Goal: Task Accomplishment & Management: Complete application form

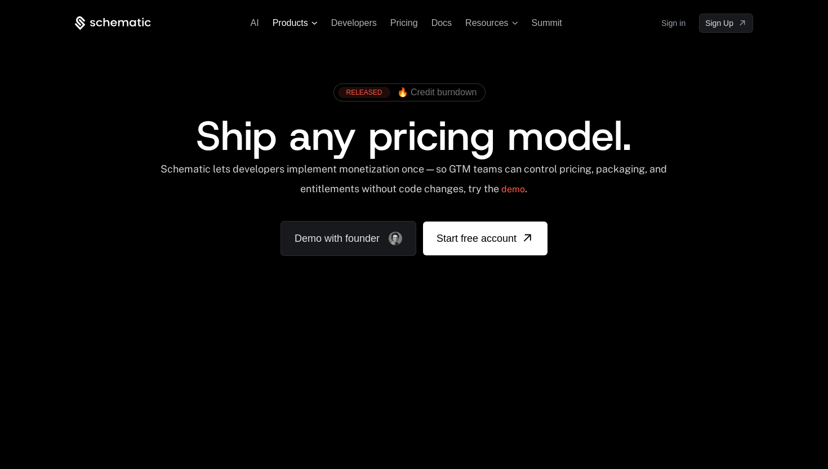
click at [313, 20] on span "Products" at bounding box center [295, 23] width 45 height 10
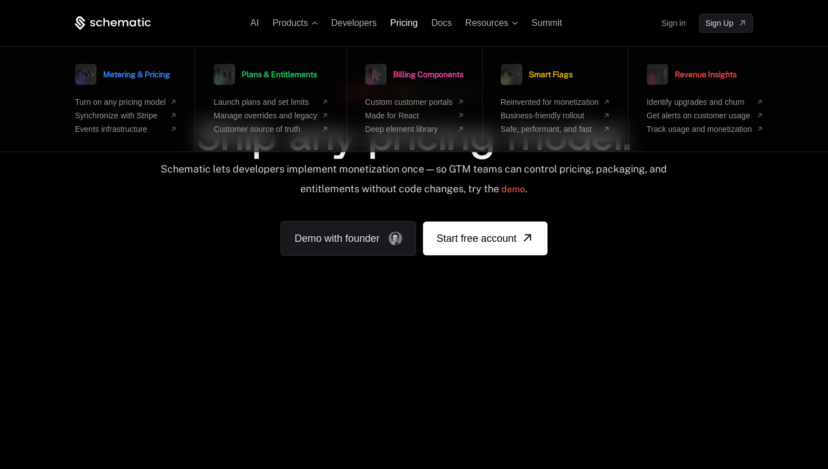
click at [403, 23] on span "Pricing" at bounding box center [404, 23] width 28 height 10
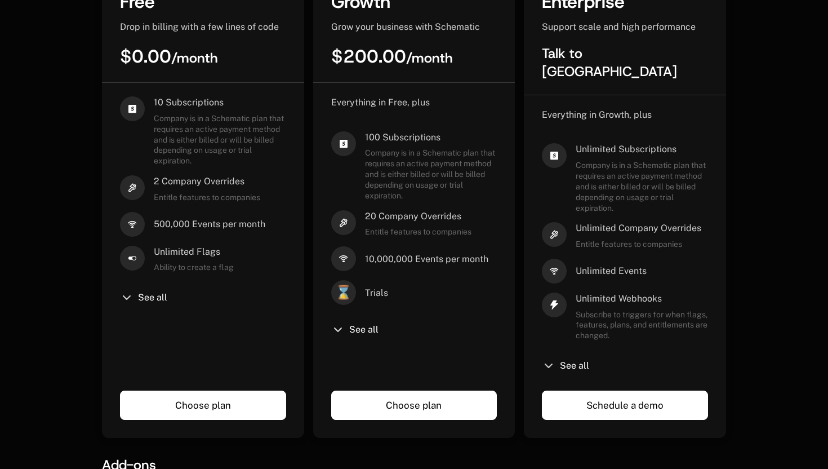
scroll to position [362, 0]
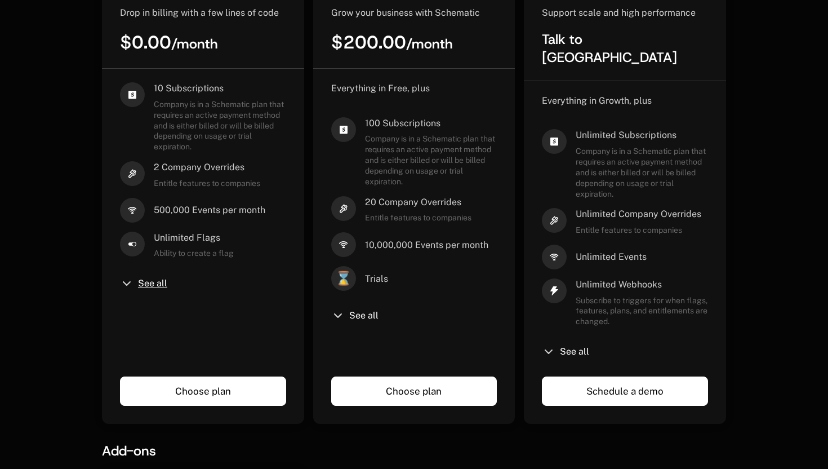
click at [143, 282] on span "See all" at bounding box center [152, 283] width 29 height 9
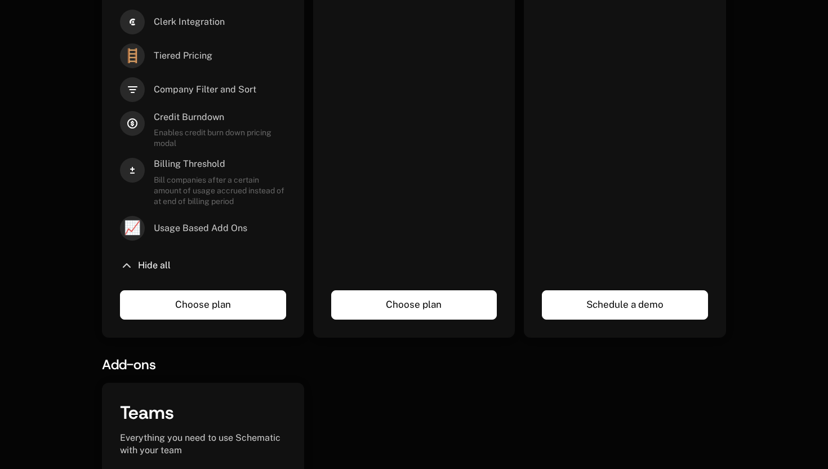
scroll to position [782, 0]
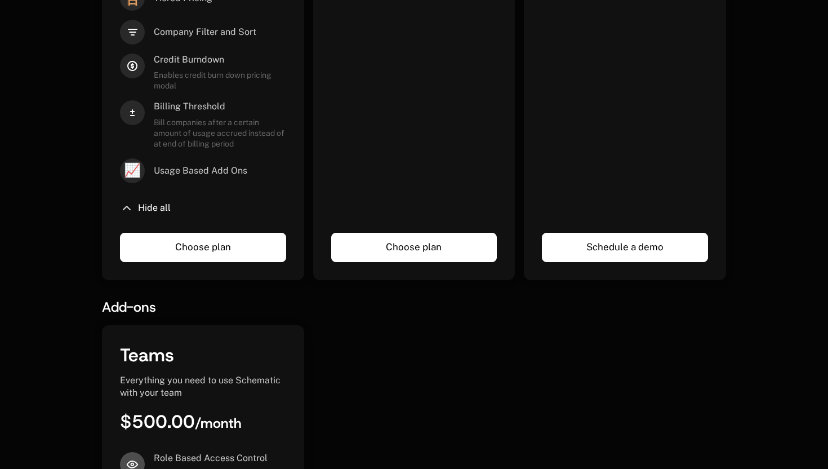
click at [210, 250] on link "Choose plan" at bounding box center [203, 247] width 166 height 29
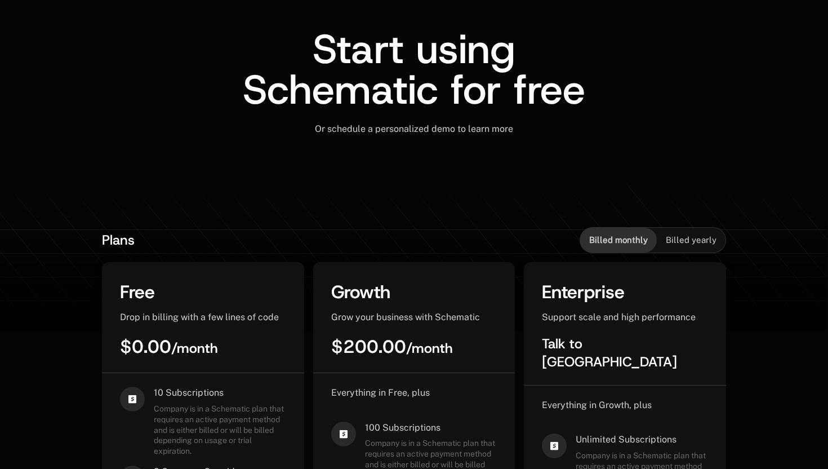
scroll to position [59, 0]
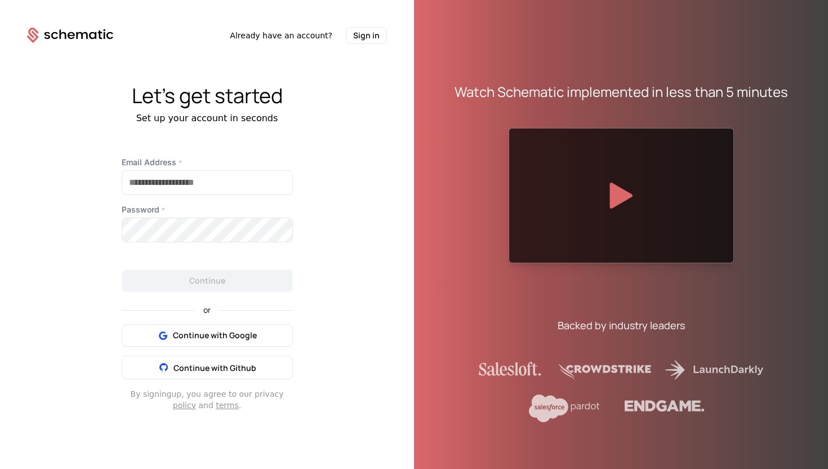
click at [615, 203] on icon at bounding box center [621, 196] width 23 height 26
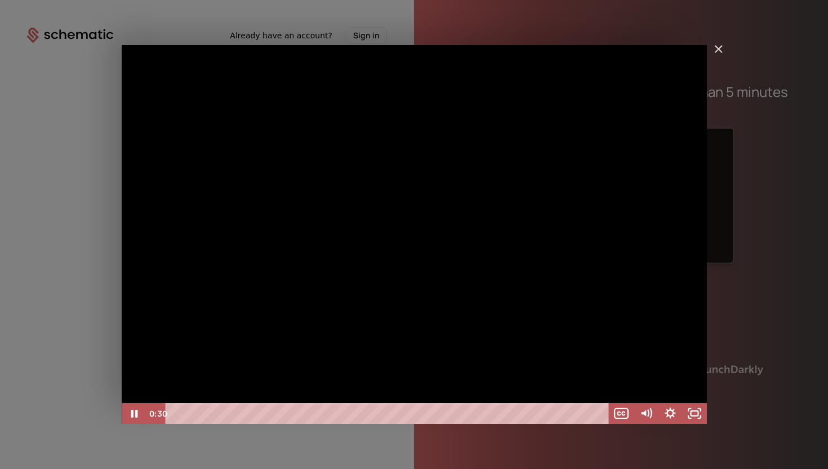
click at [369, 302] on div "GA Dev Walkthrough take 2" at bounding box center [414, 234] width 585 height 379
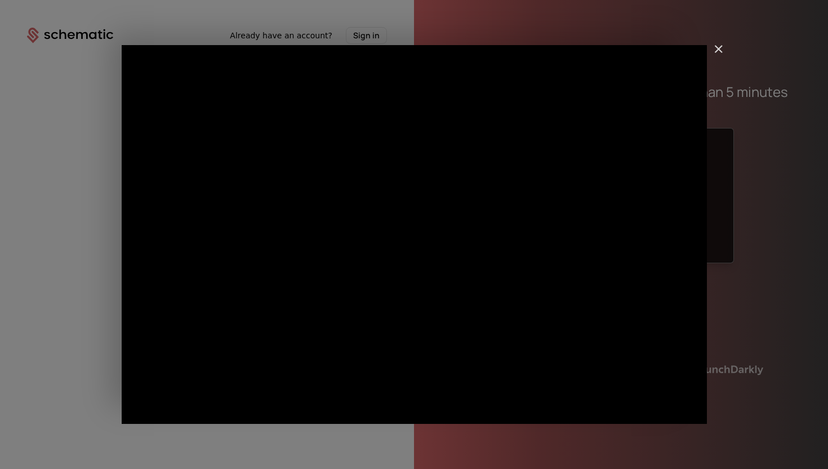
click at [500, 264] on div "GA Dev Walkthrough take 2" at bounding box center [414, 234] width 585 height 379
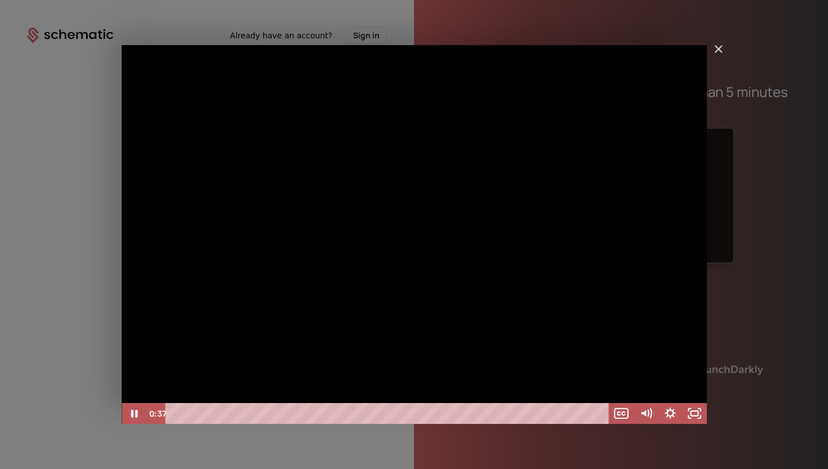
click at [458, 265] on div "GA Dev Walkthrough take 2" at bounding box center [414, 234] width 585 height 379
click at [501, 267] on div "GA Dev Walkthrough take 2" at bounding box center [414, 234] width 585 height 379
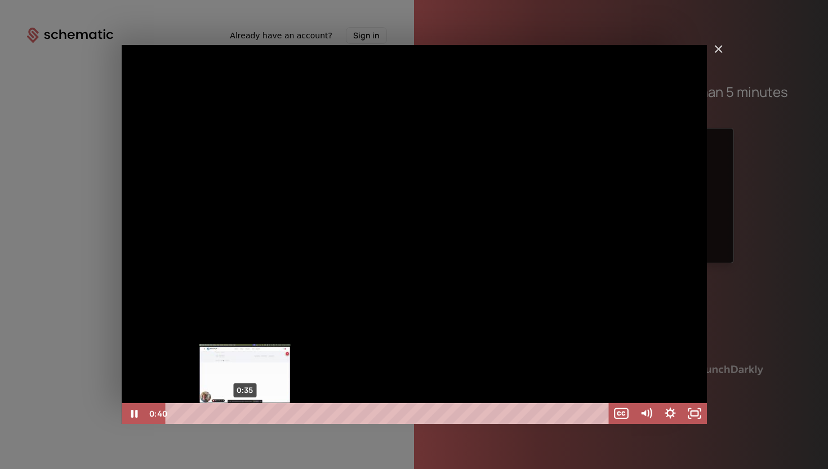
click at [245, 415] on div "0:35" at bounding box center [389, 413] width 429 height 21
click at [235, 414] on div "0:30" at bounding box center [389, 413] width 429 height 21
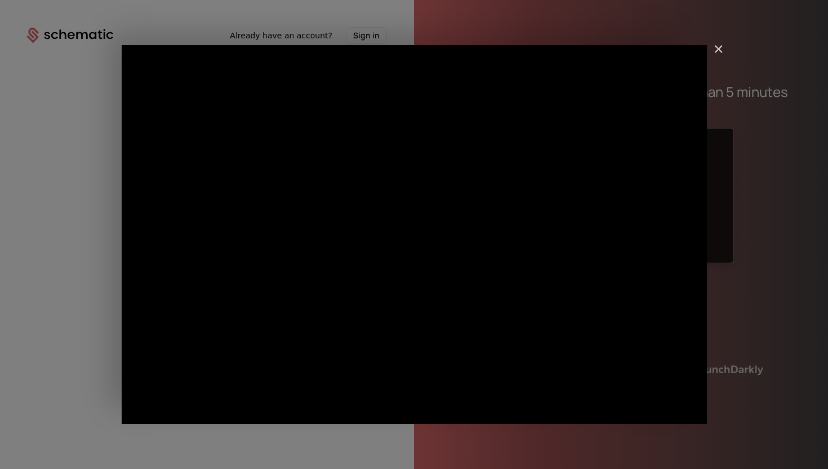
click at [723, 48] on img "Close" at bounding box center [713, 54] width 19 height 19
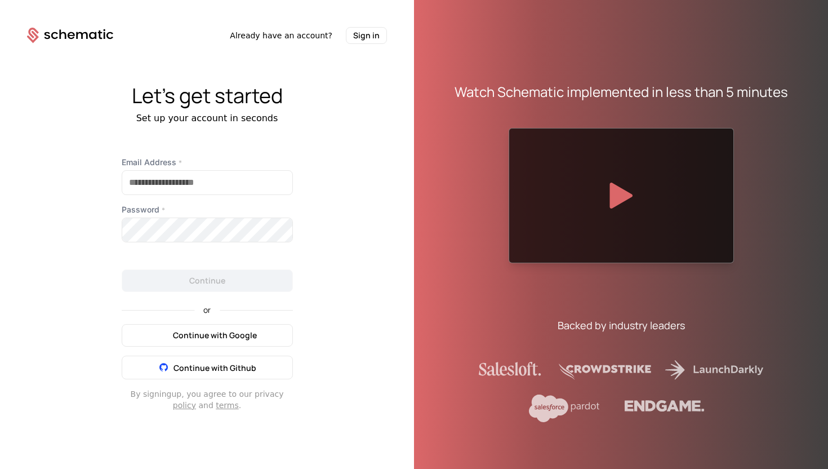
click at [248, 338] on span "Continue with Google" at bounding box center [215, 335] width 84 height 11
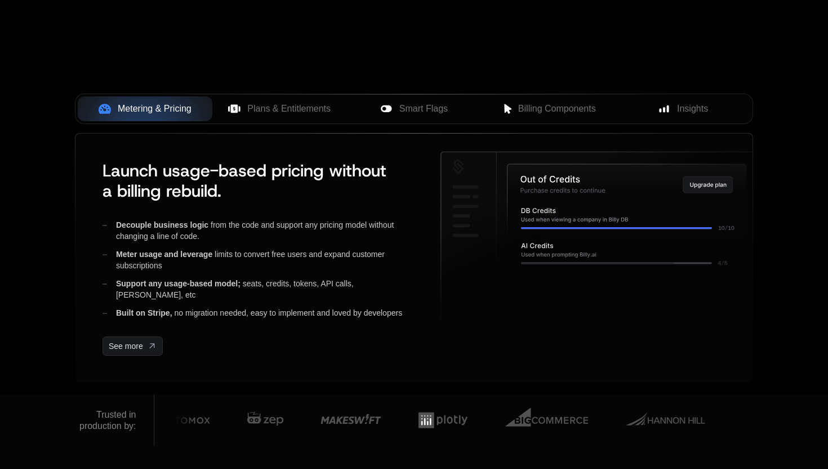
scroll to position [429, 0]
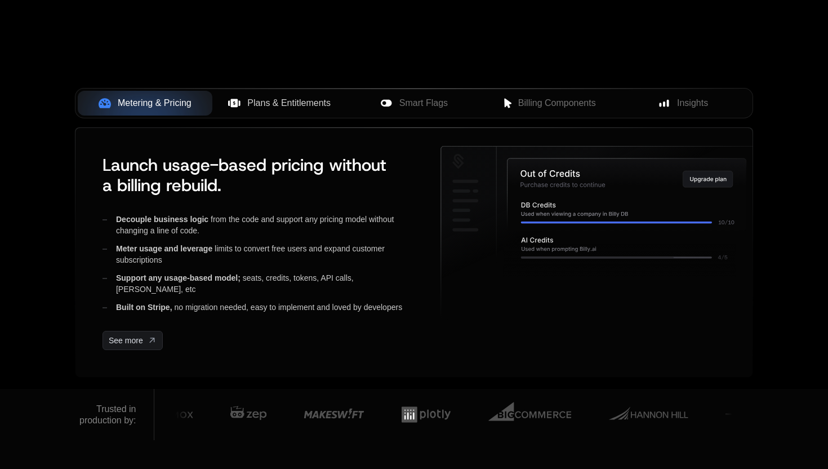
click at [315, 105] on span "Plans & Entitlements" at bounding box center [288, 103] width 83 height 14
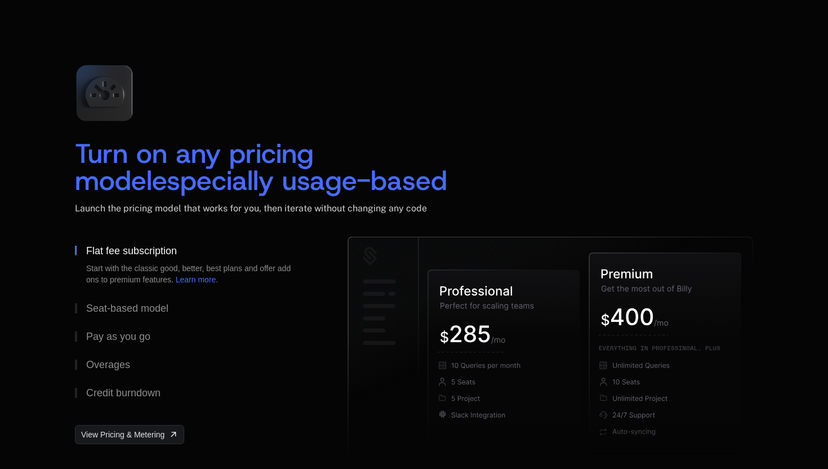
scroll to position [1625, 0]
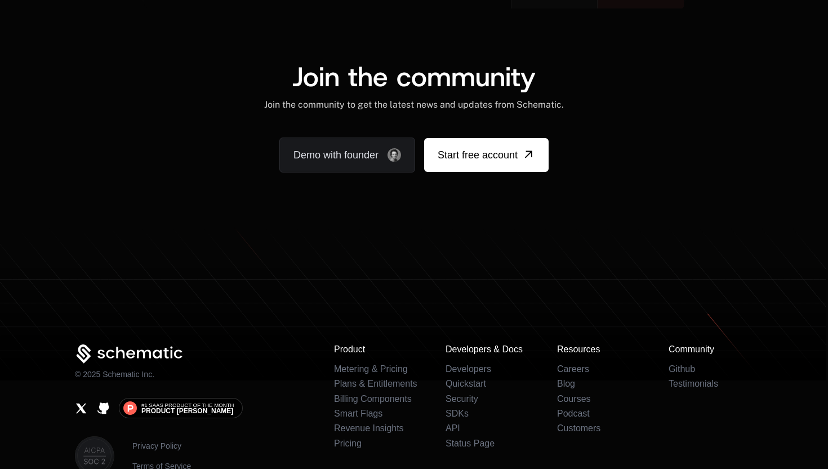
scroll to position [6963, 0]
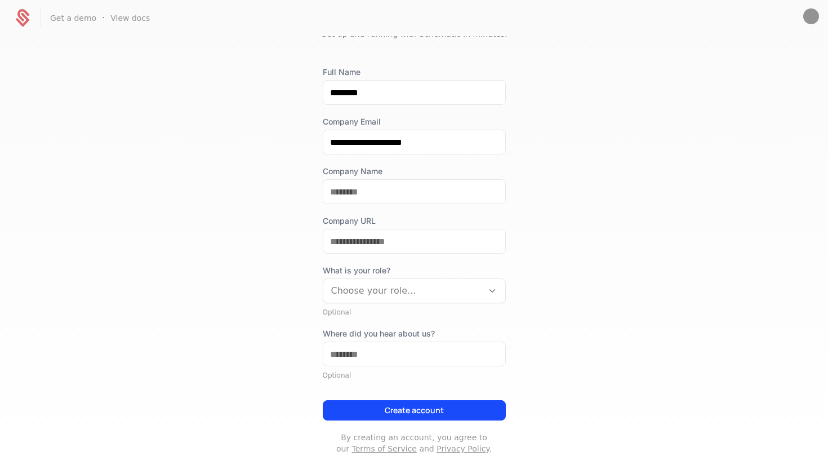
scroll to position [49, 0]
click at [398, 288] on div at bounding box center [403, 290] width 144 height 16
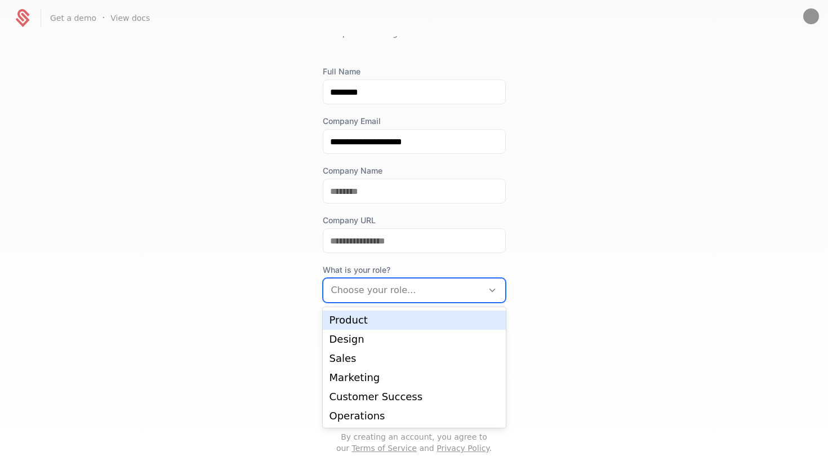
scroll to position [0, 0]
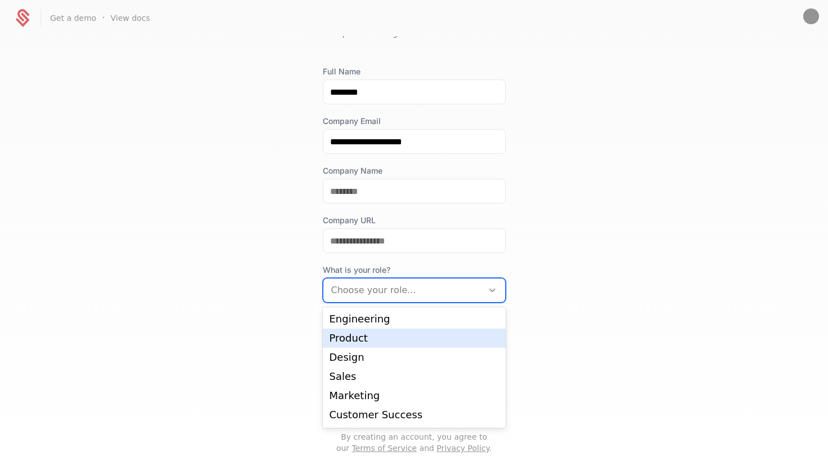
click at [386, 339] on div "Product" at bounding box center [415, 338] width 170 height 10
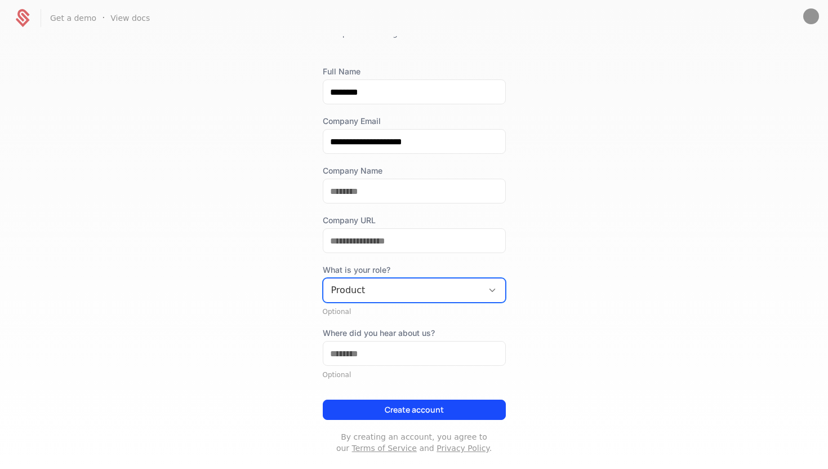
click at [296, 278] on div "**********" at bounding box center [414, 252] width 828 height 432
click at [442, 413] on button "Create account" at bounding box center [414, 409] width 183 height 20
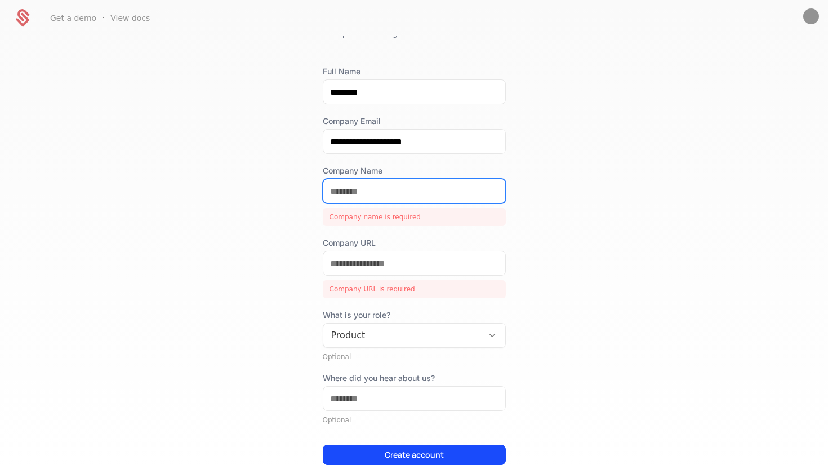
click at [390, 195] on input "Company Name" at bounding box center [414, 191] width 182 height 24
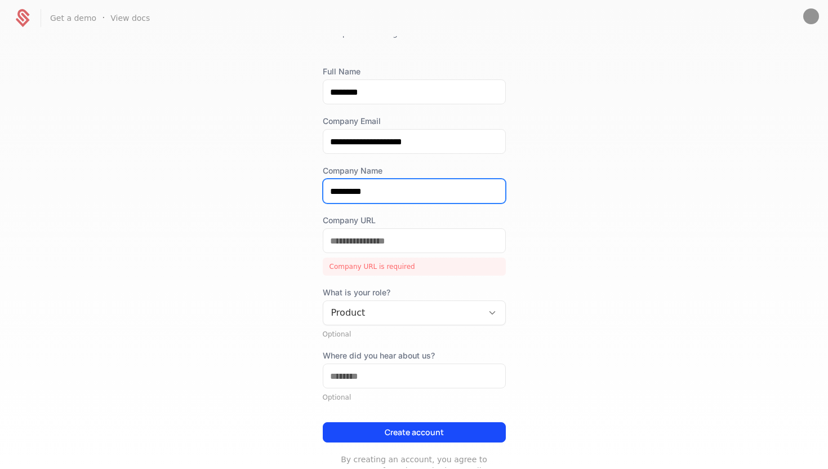
type input "*********"
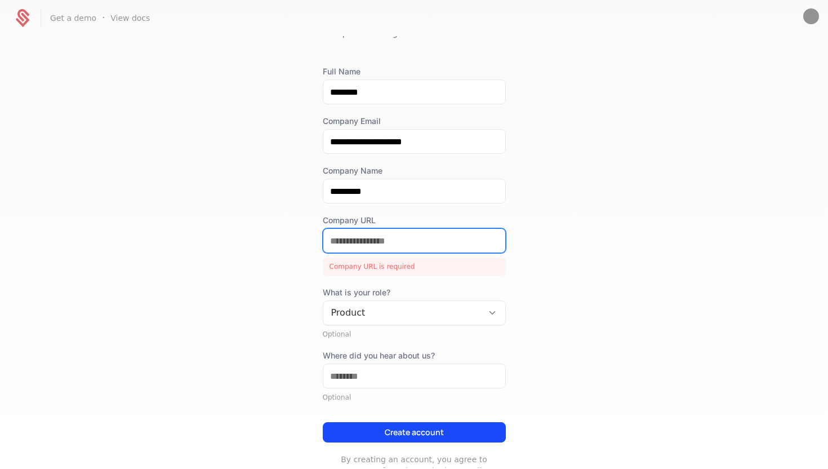
click at [370, 240] on input "Company URL" at bounding box center [414, 241] width 182 height 24
type input "*"
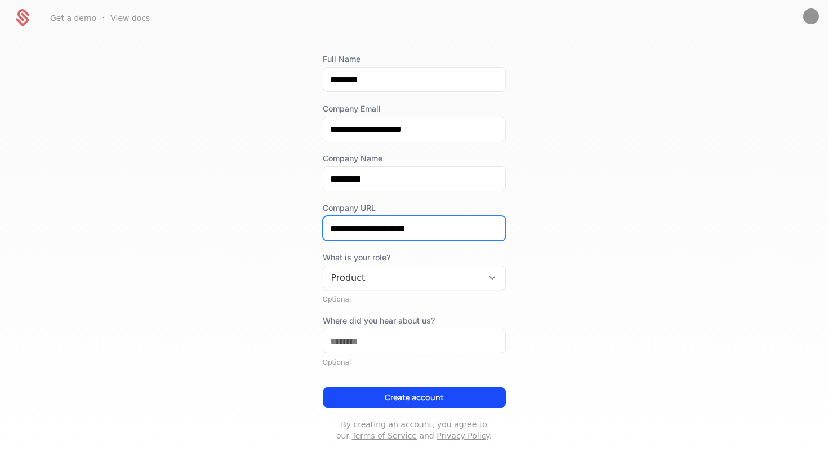
scroll to position [66, 0]
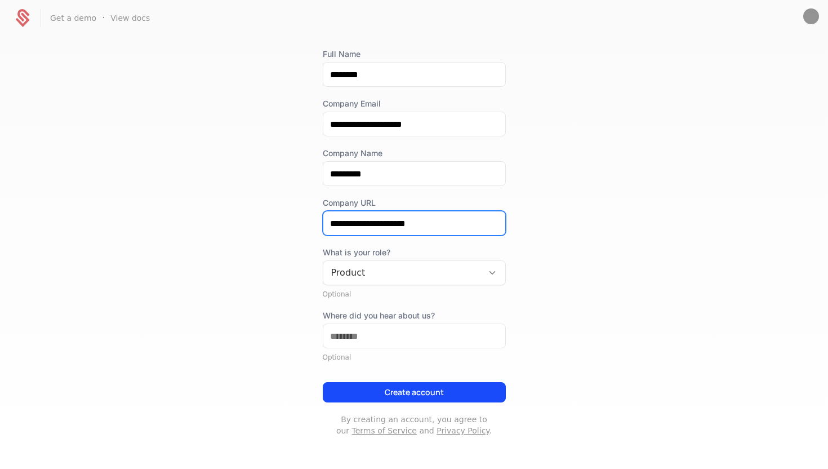
type input "**********"
click at [433, 390] on button "Create account" at bounding box center [414, 392] width 183 height 20
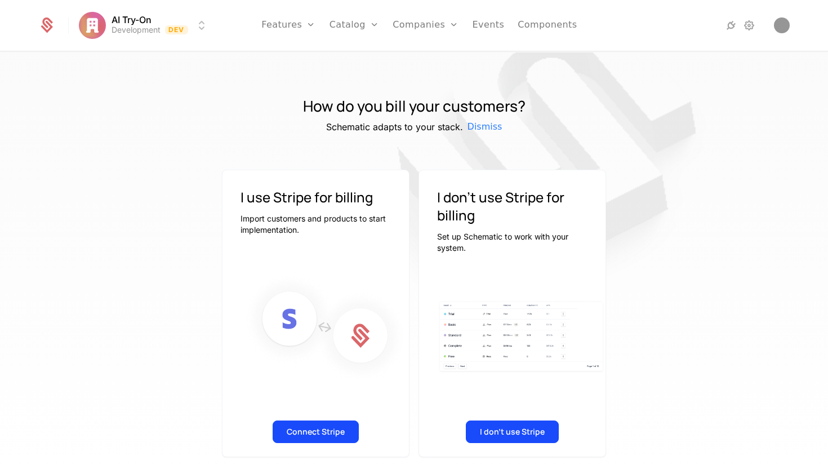
scroll to position [8, 0]
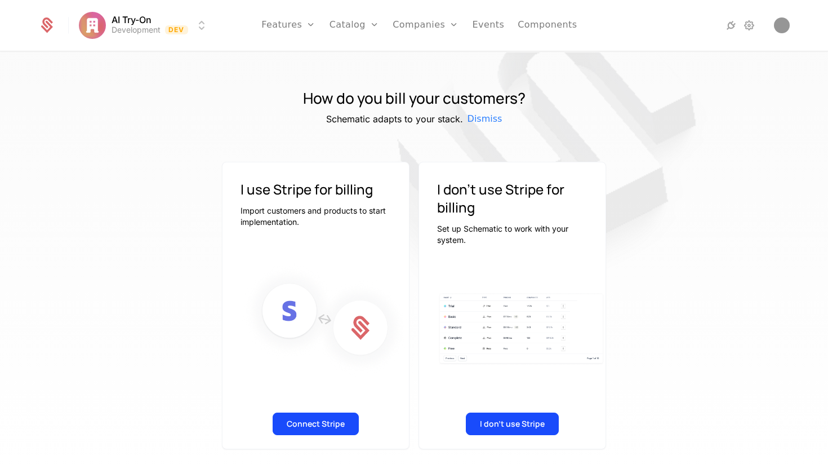
click at [324, 427] on button "Connect Stripe" at bounding box center [316, 423] width 86 height 23
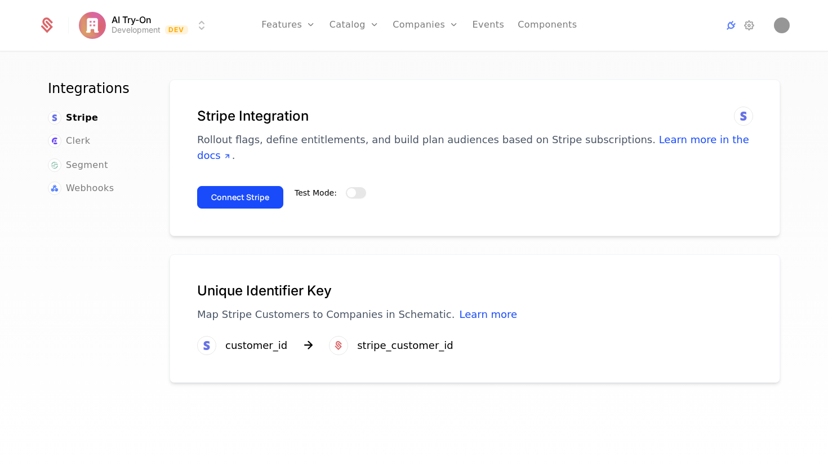
click at [358, 187] on button "Test Mode:" at bounding box center [356, 192] width 20 height 11
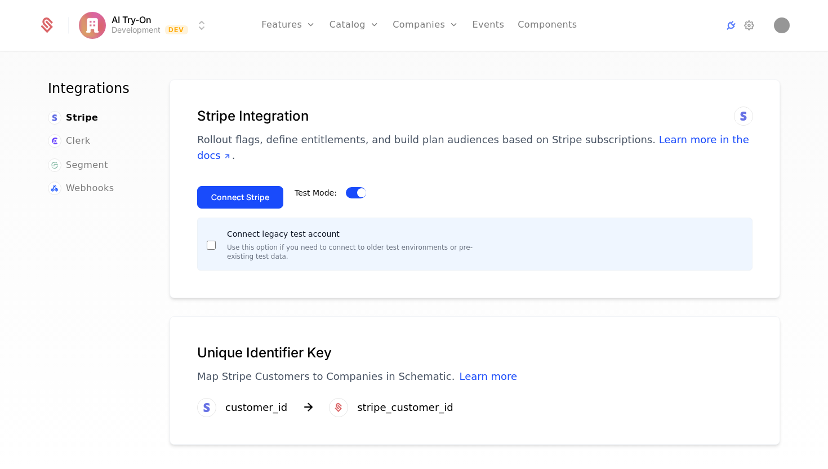
click at [74, 144] on span "Clerk" at bounding box center [78, 141] width 24 height 14
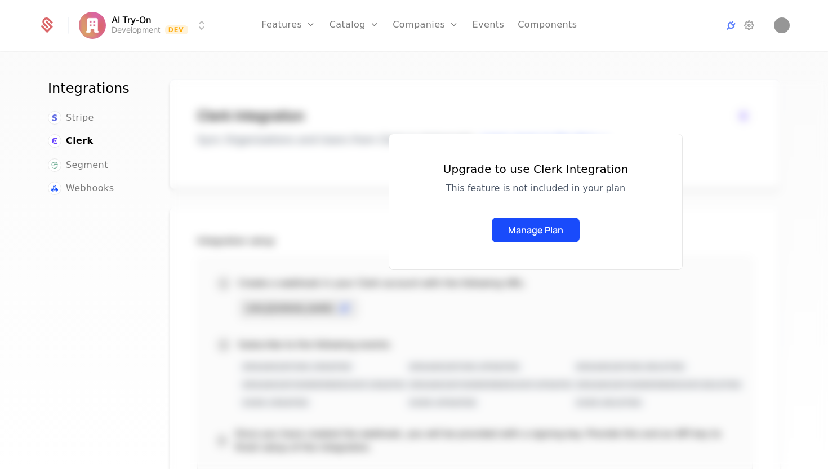
click at [87, 162] on span "Segment" at bounding box center [87, 165] width 42 height 14
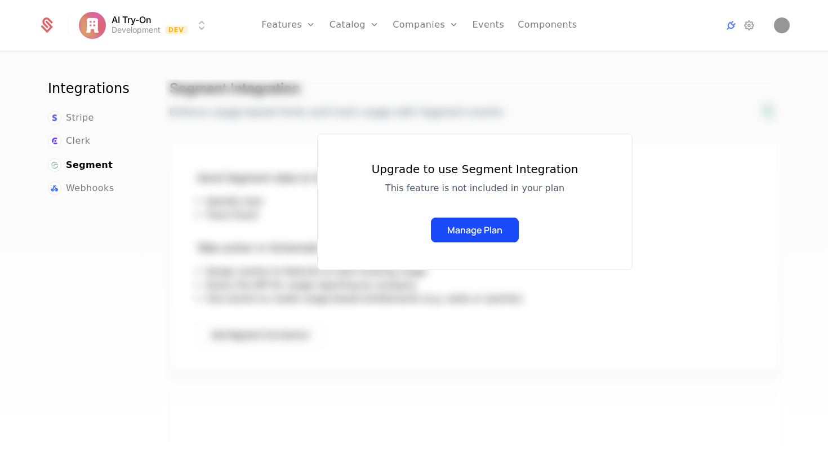
click at [94, 191] on span "Webhooks" at bounding box center [90, 188] width 48 height 14
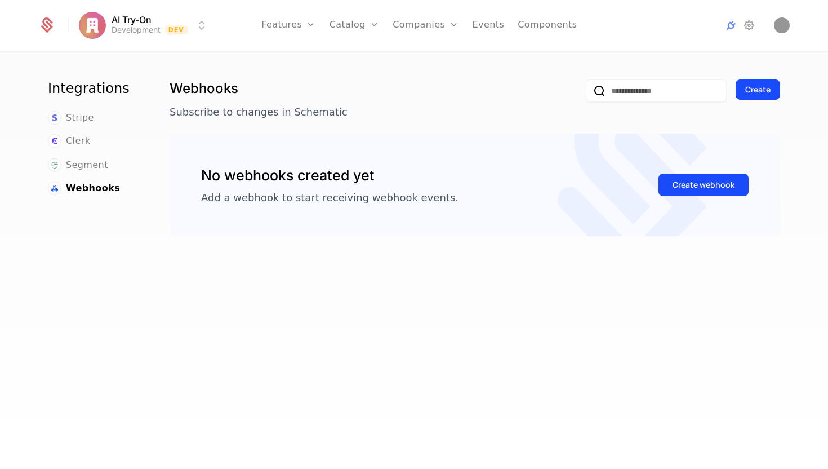
click at [78, 158] on span "Segment" at bounding box center [87, 165] width 42 height 14
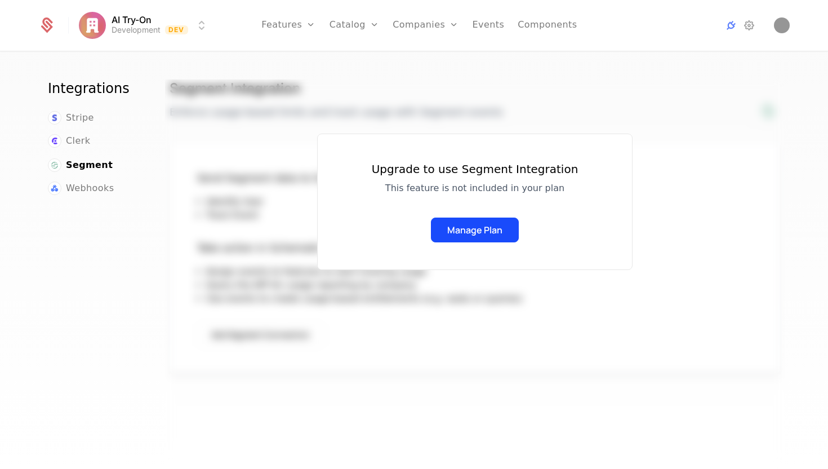
click at [75, 95] on h1 "Integrations" at bounding box center [95, 88] width 95 height 18
click at [78, 123] on span "Stripe" at bounding box center [80, 118] width 28 height 14
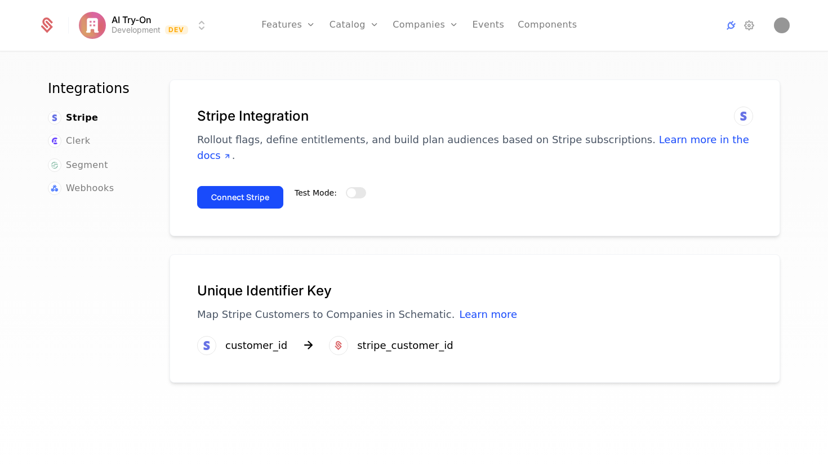
click at [247, 186] on button "Connect Stripe" at bounding box center [240, 197] width 86 height 23
click at [77, 146] on span "Clerk" at bounding box center [78, 141] width 24 height 14
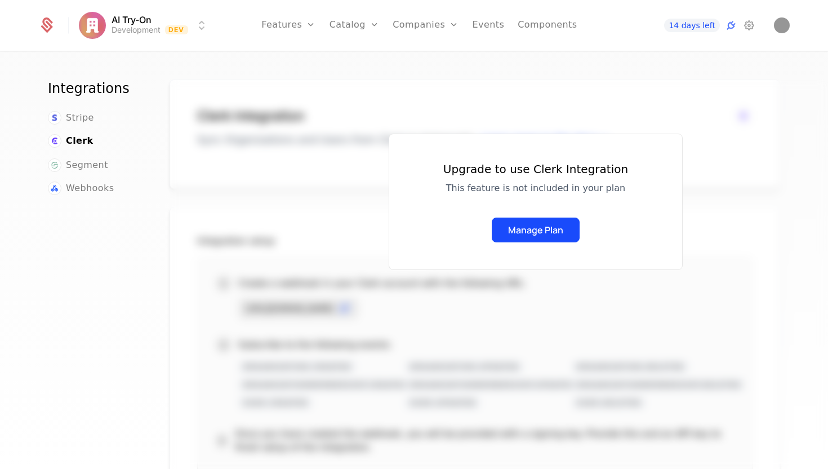
click at [546, 237] on button "Manage Plan" at bounding box center [536, 229] width 88 height 25
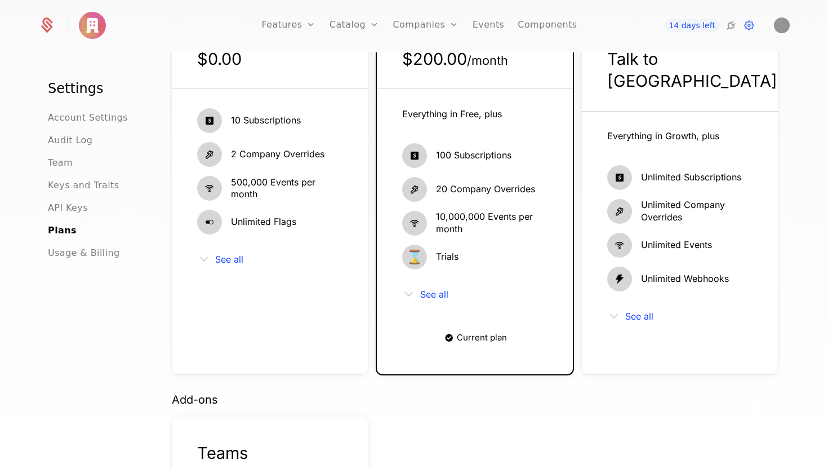
scroll to position [152, 0]
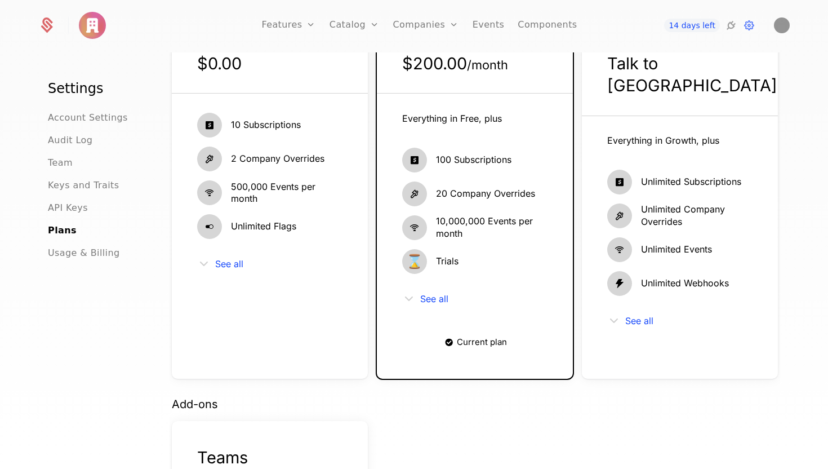
click at [411, 298] on icon at bounding box center [409, 299] width 14 height 14
click at [431, 299] on span "See all" at bounding box center [434, 298] width 28 height 9
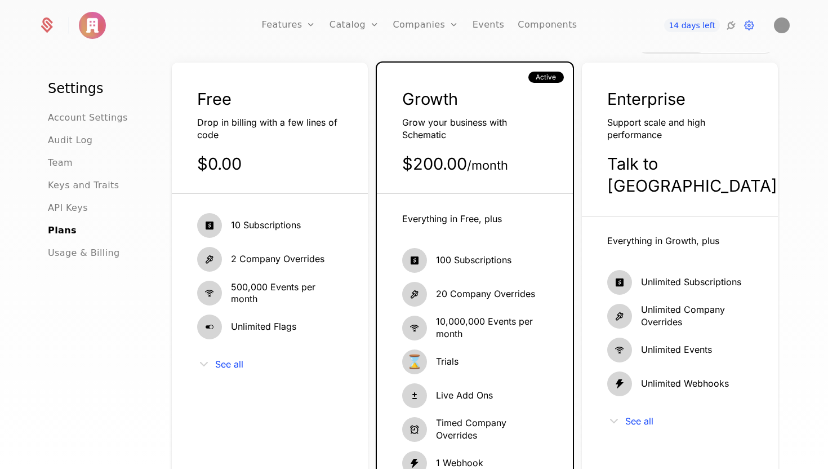
scroll to position [0, 0]
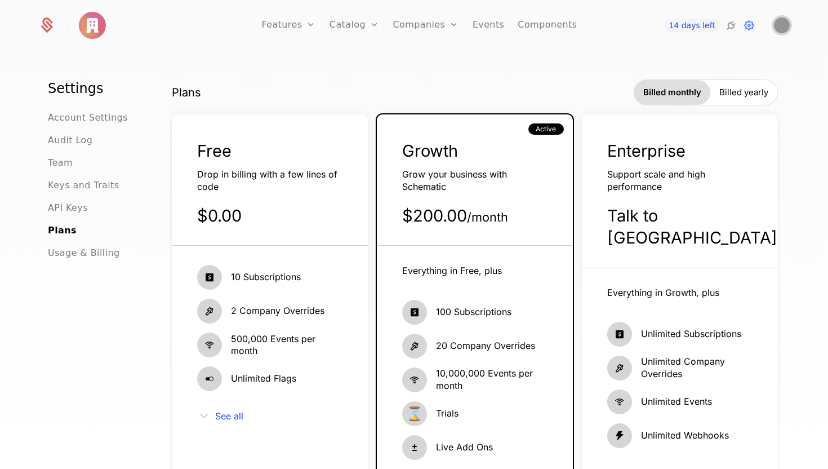
click at [788, 27] on span "Open user button" at bounding box center [782, 25] width 16 height 16
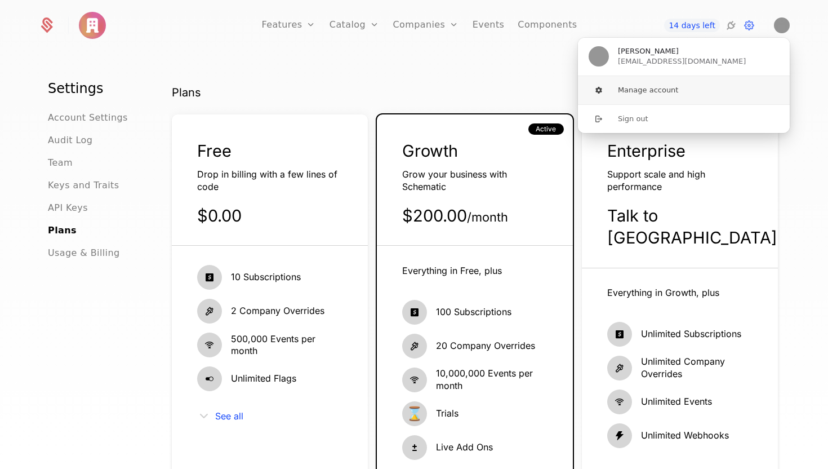
click at [729, 94] on button "Manage account" at bounding box center [683, 90] width 213 height 28
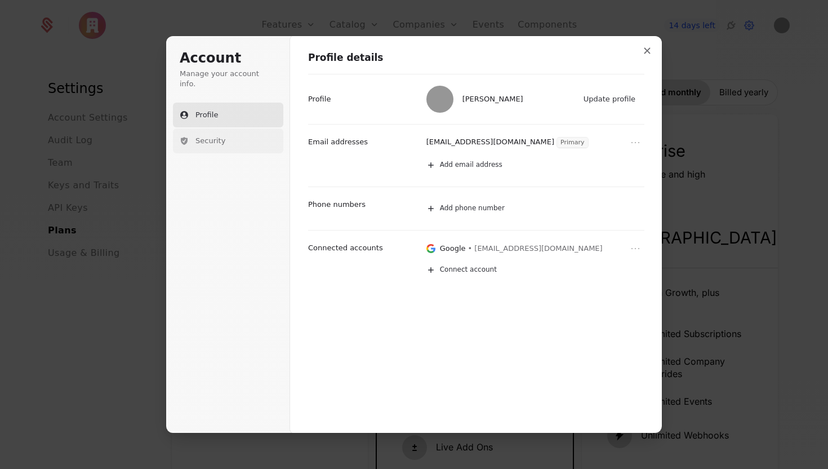
click at [223, 136] on span "Security" at bounding box center [210, 141] width 30 height 10
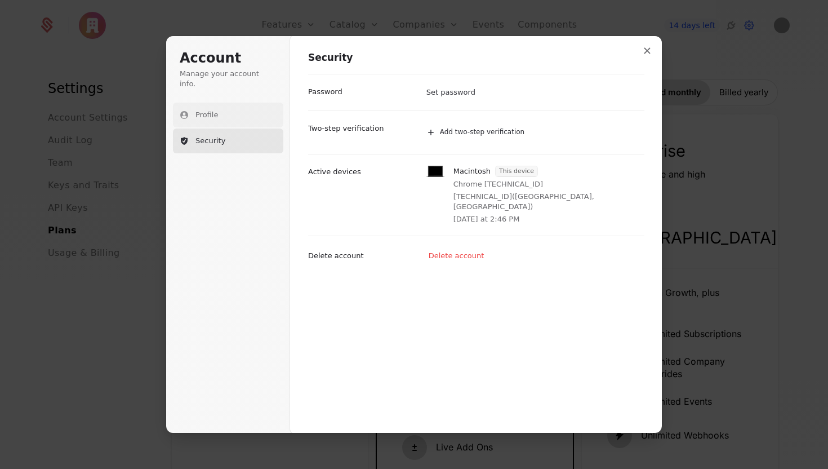
click at [226, 103] on button "Profile" at bounding box center [228, 115] width 110 height 25
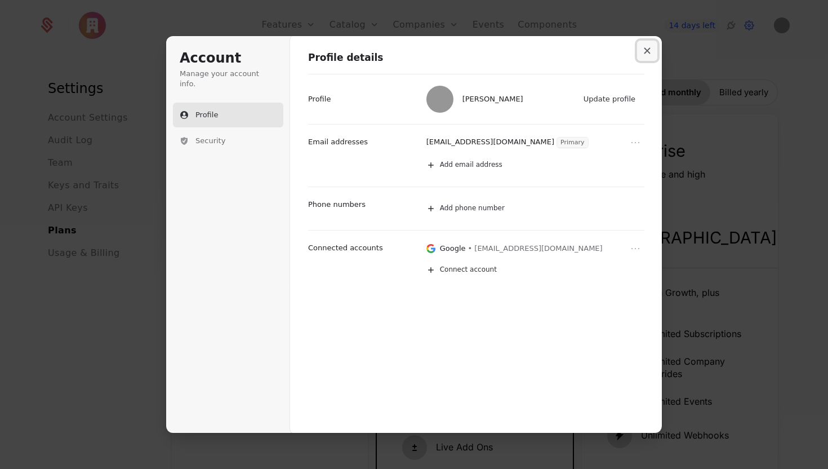
click at [650, 55] on button "Close modal" at bounding box center [647, 51] width 20 height 20
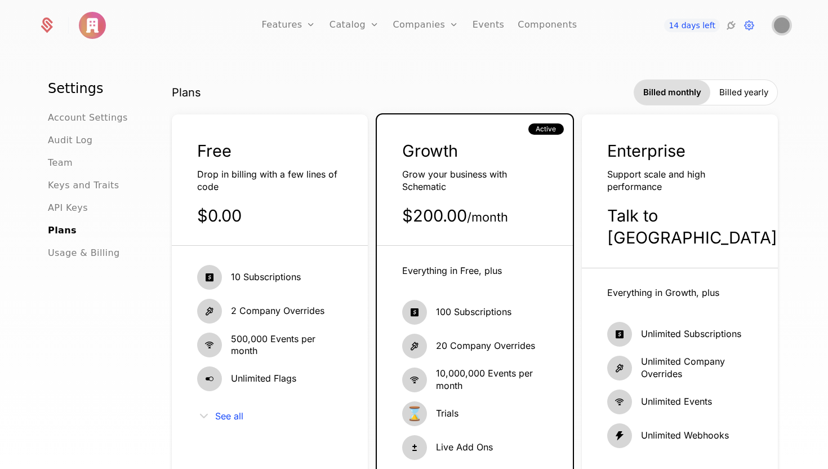
click at [789, 26] on img "Open user button" at bounding box center [782, 25] width 16 height 16
click at [754, 30] on icon at bounding box center [749, 26] width 14 height 14
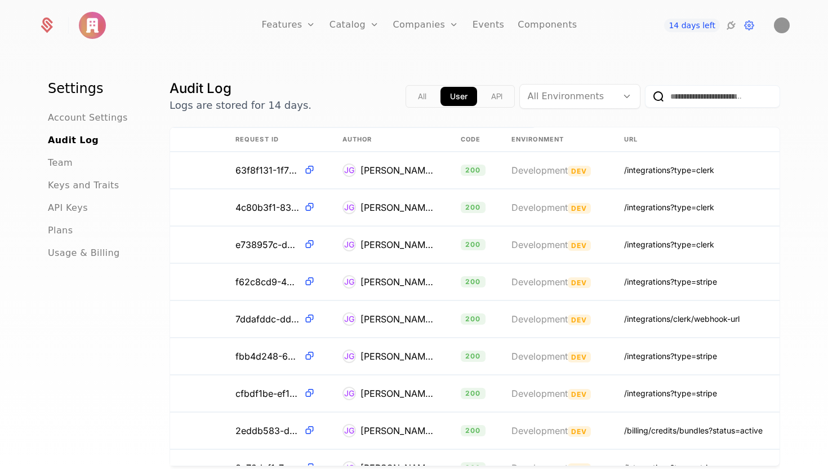
click at [57, 170] on ul "Account Settings Audit Log Team Keys and Traits API Keys Plans Usage & Billing" at bounding box center [95, 185] width 95 height 149
click at [56, 164] on span "Team" at bounding box center [60, 163] width 25 height 14
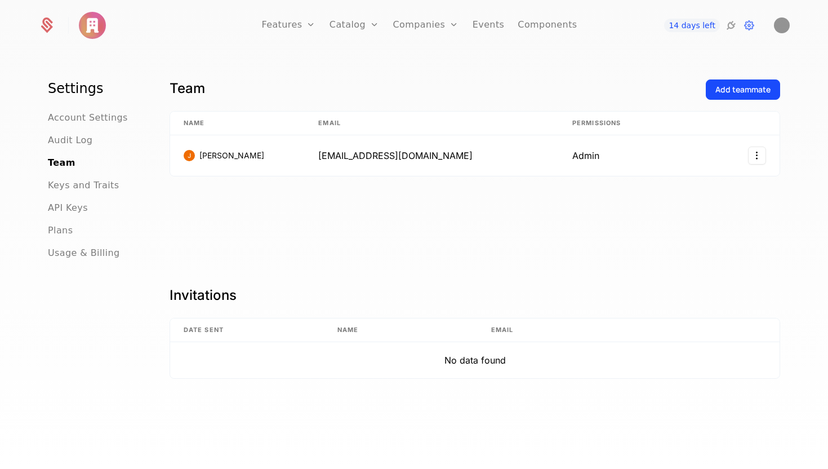
click at [82, 186] on span "Keys and Traits" at bounding box center [83, 186] width 71 height 14
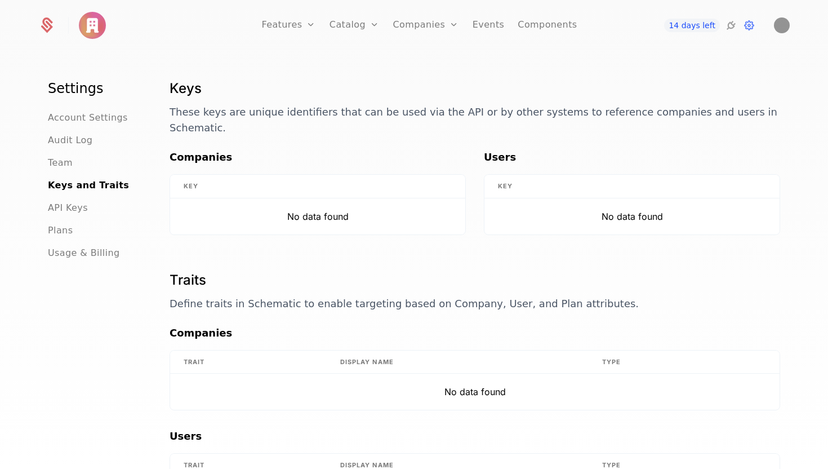
click at [73, 204] on span "API Keys" at bounding box center [68, 208] width 40 height 14
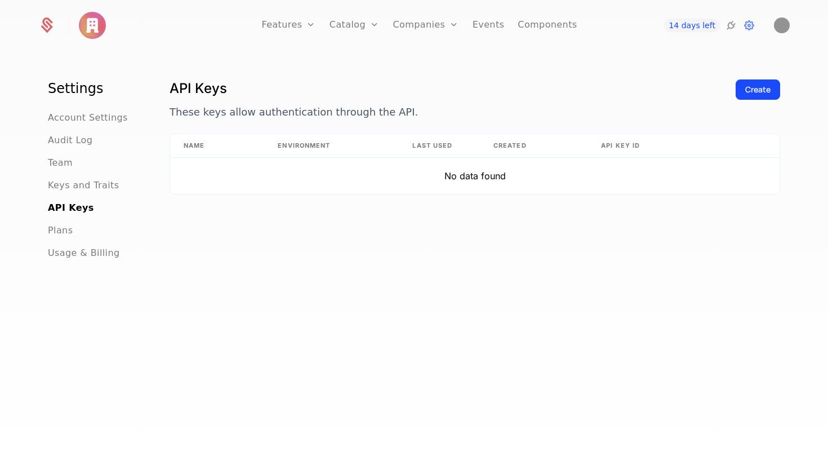
click at [63, 234] on span "Plans" at bounding box center [60, 231] width 25 height 14
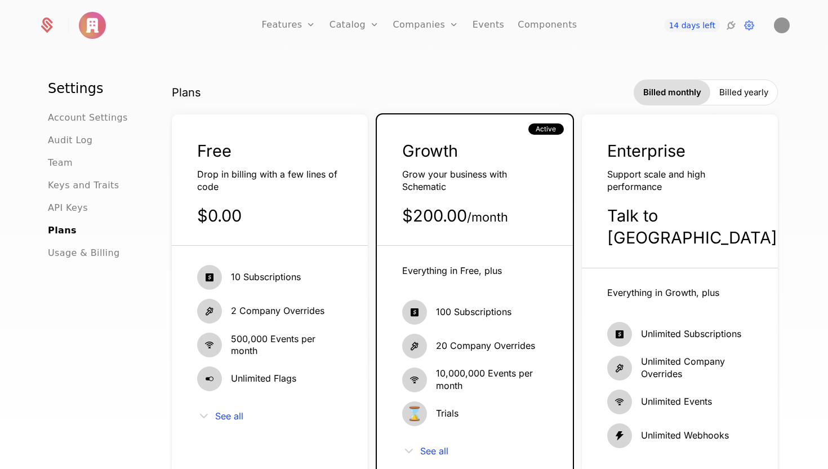
click at [84, 253] on span "Usage & Billing" at bounding box center [84, 253] width 72 height 14
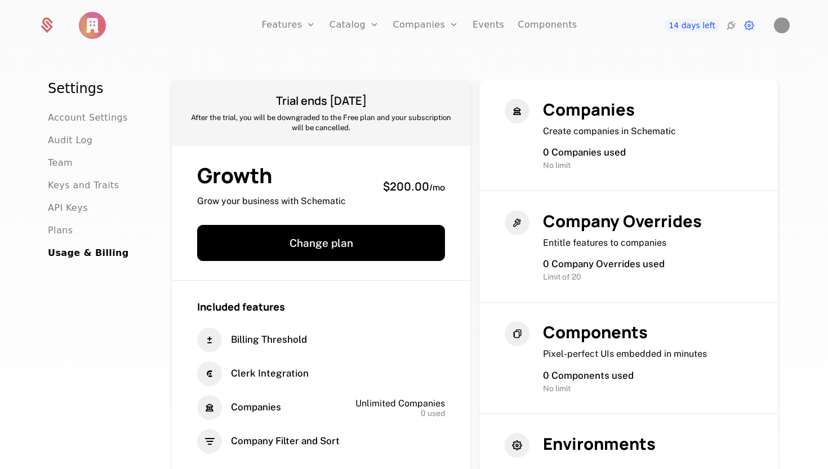
click at [358, 24] on link "Catalog" at bounding box center [355, 25] width 50 height 51
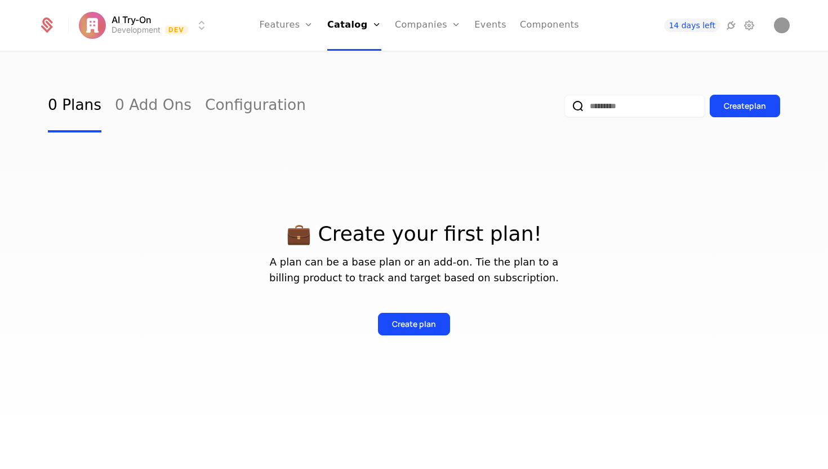
click at [306, 54] on link "Features" at bounding box center [299, 55] width 52 height 9
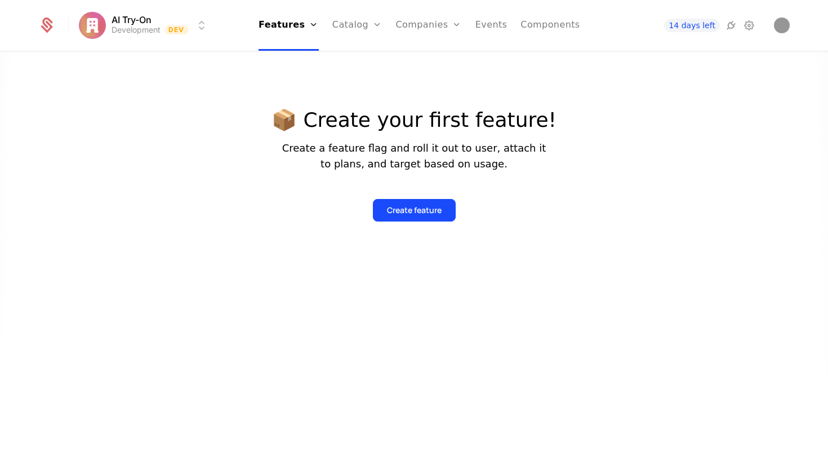
click at [296, 78] on link "Flags" at bounding box center [298, 73] width 52 height 9
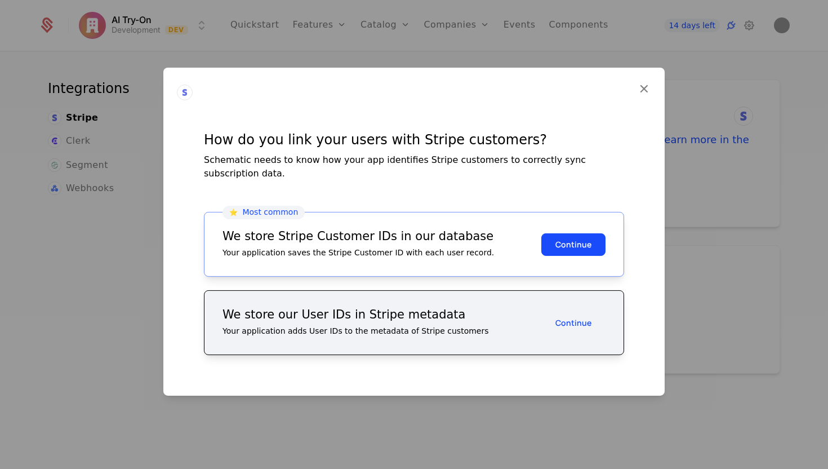
click at [590, 244] on button "Continue" at bounding box center [573, 244] width 64 height 23
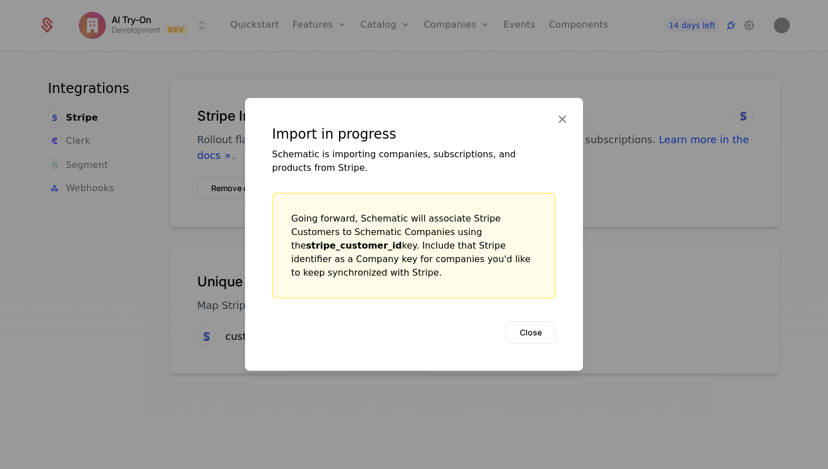
click at [538, 329] on button "Close" at bounding box center [531, 332] width 50 height 23
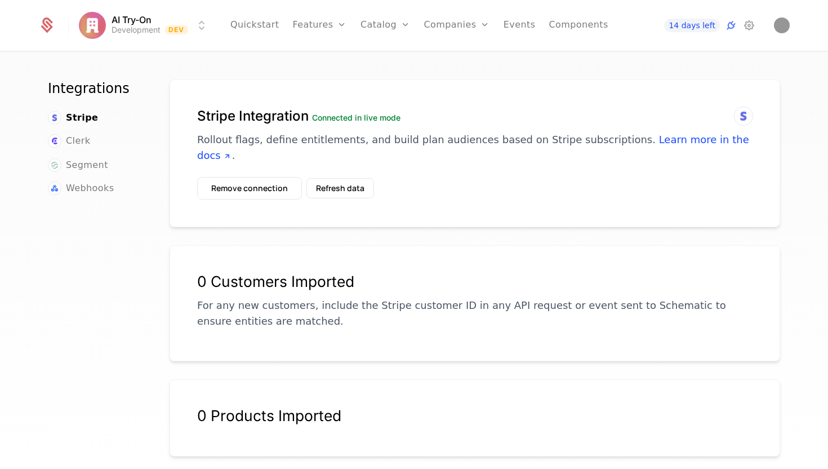
click at [397, 58] on link "Plans" at bounding box center [403, 55] width 58 height 9
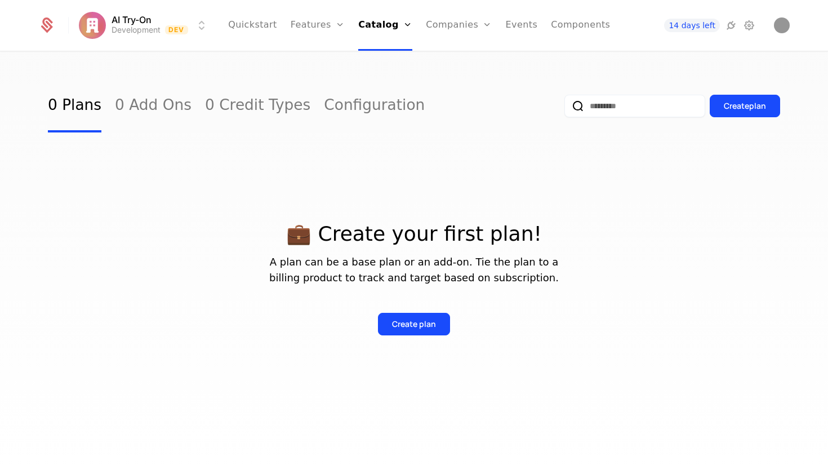
click at [425, 322] on div "Create plan" at bounding box center [414, 323] width 44 height 11
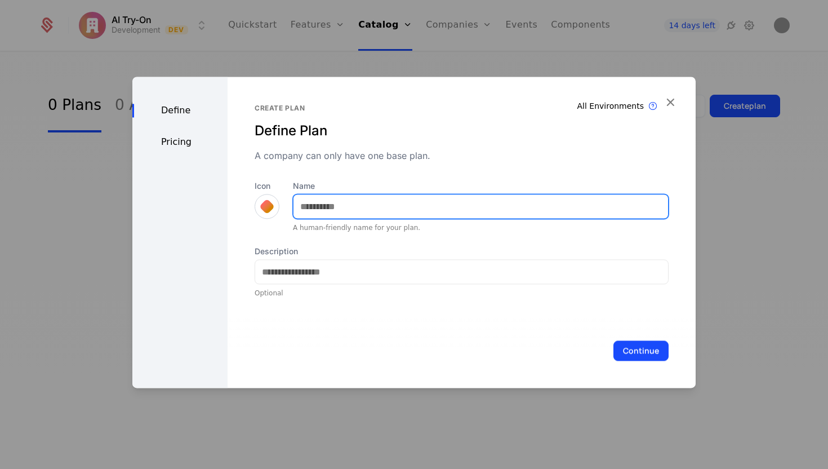
click at [446, 212] on input "Name" at bounding box center [480, 206] width 375 height 24
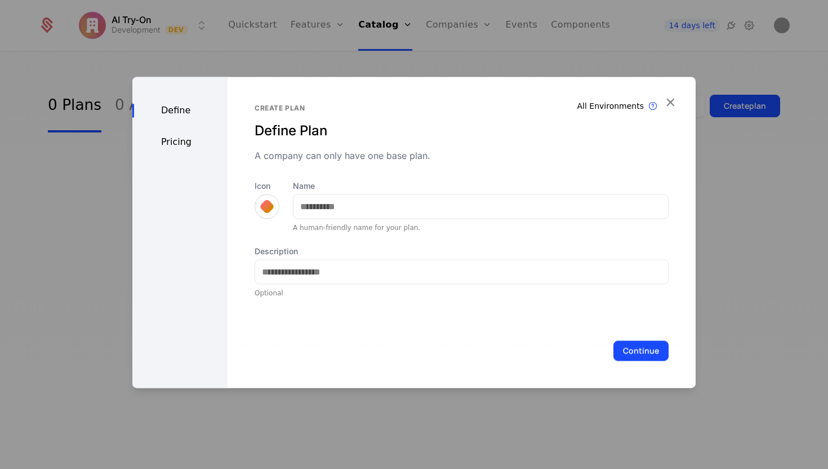
click at [187, 145] on div "Define Pricing" at bounding box center [179, 232] width 95 height 311
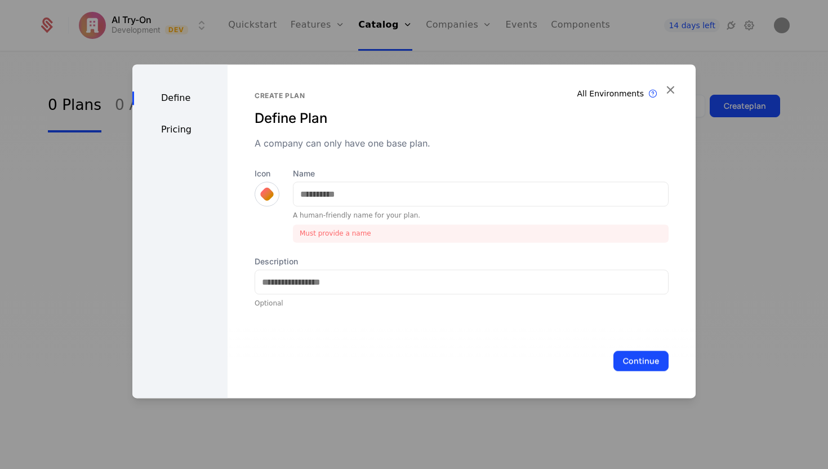
click at [183, 126] on div "Pricing" at bounding box center [179, 130] width 95 height 14
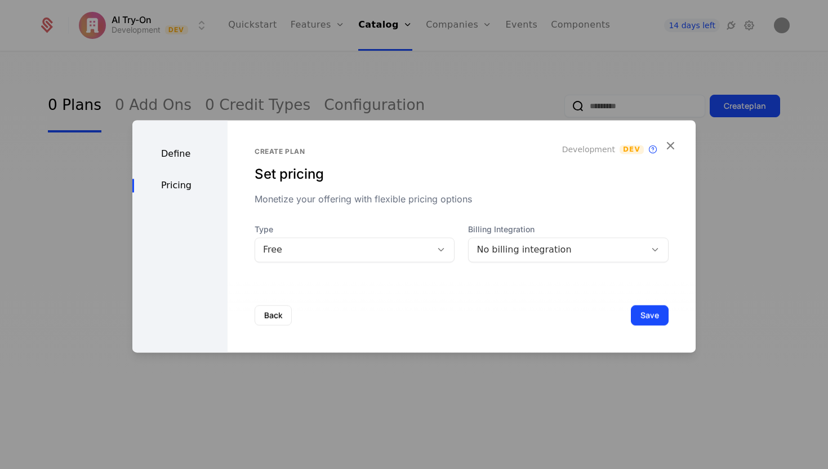
click at [674, 145] on icon "button" at bounding box center [670, 145] width 15 height 15
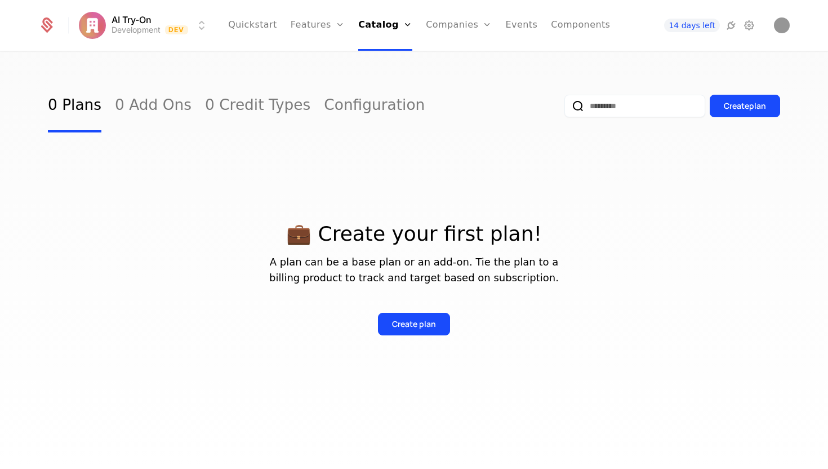
click at [152, 103] on link "0 Add Ons" at bounding box center [153, 105] width 77 height 53
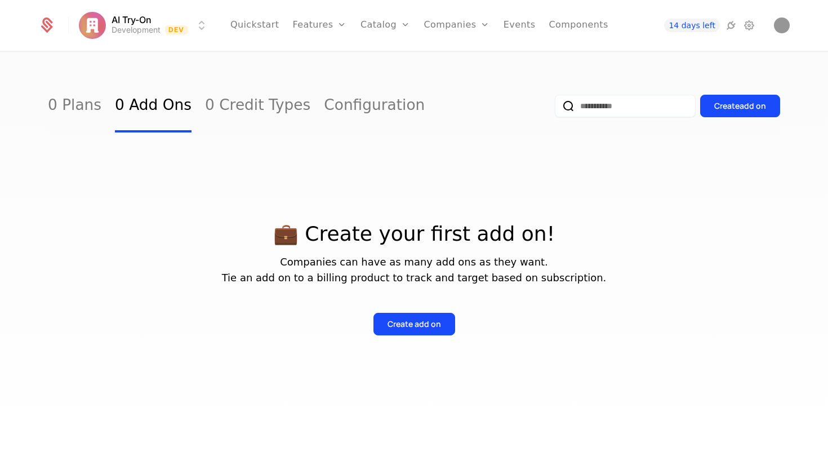
click at [207, 105] on link "0 Credit Types" at bounding box center [257, 105] width 105 height 53
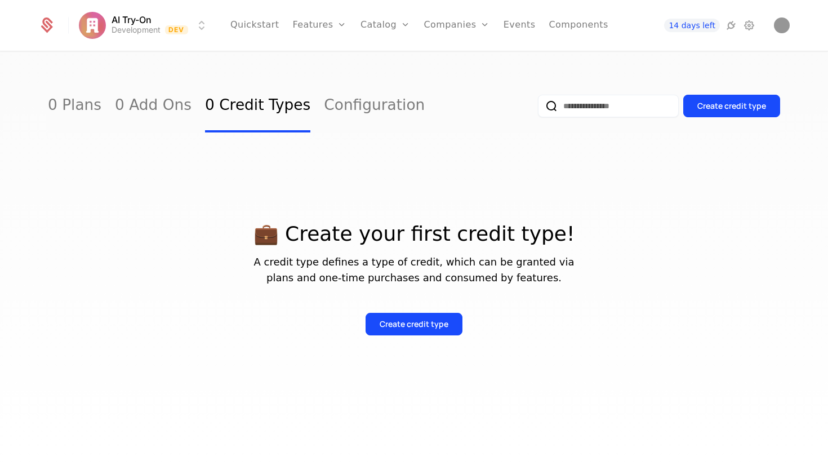
click at [353, 105] on link "Configuration" at bounding box center [374, 105] width 101 height 53
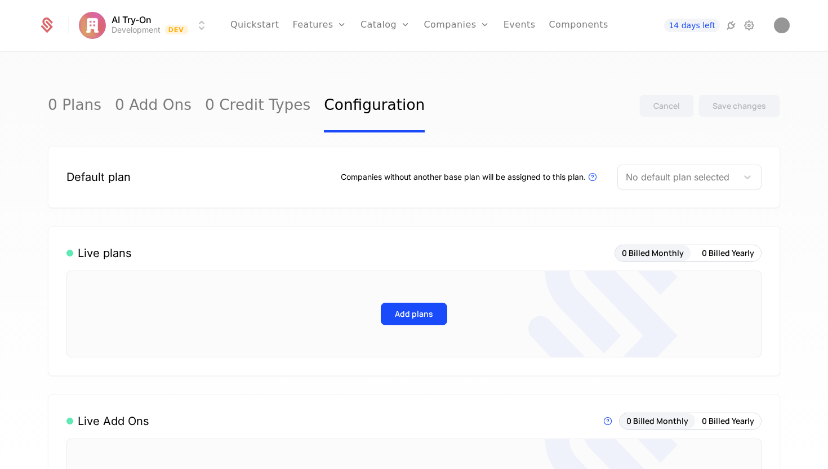
click at [78, 106] on link "0 Plans" at bounding box center [75, 105] width 54 height 53
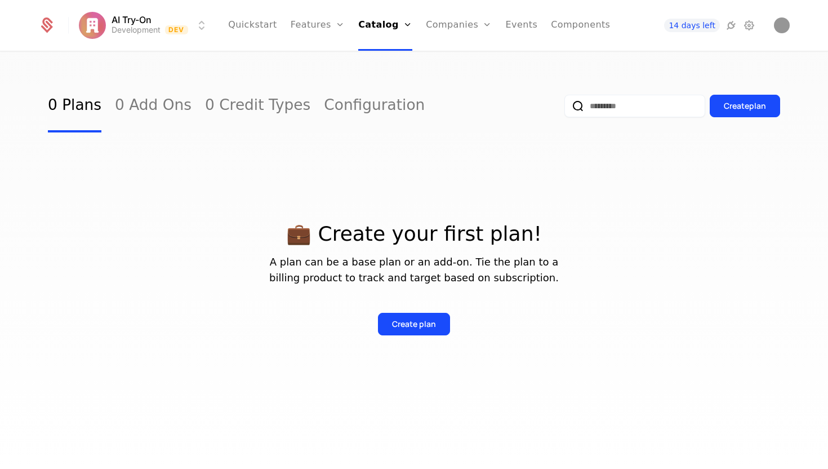
click at [400, 96] on link "Credits" at bounding box center [401, 91] width 58 height 9
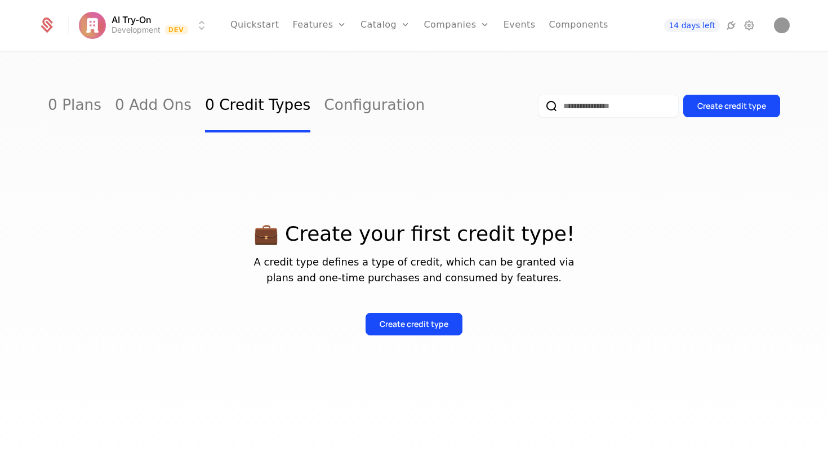
click at [393, 223] on p "💼 Create your first credit type!" at bounding box center [414, 234] width 732 height 23
click at [419, 326] on div "Create credit type" at bounding box center [414, 323] width 69 height 11
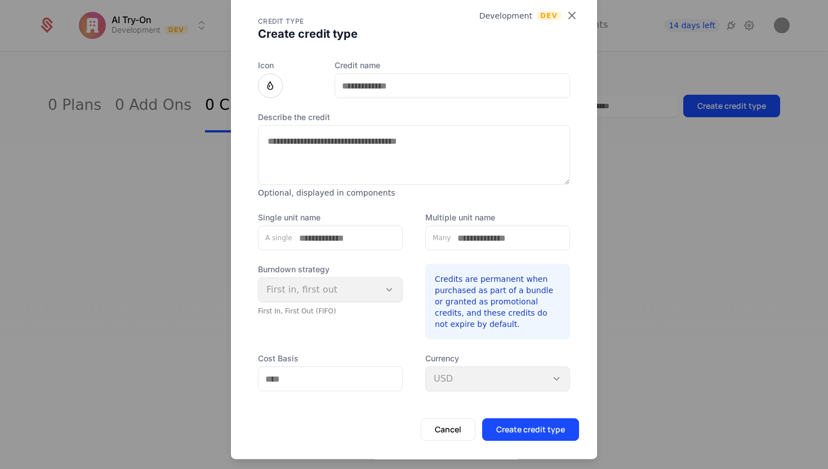
click at [576, 20] on icon "button" at bounding box center [571, 15] width 15 height 15
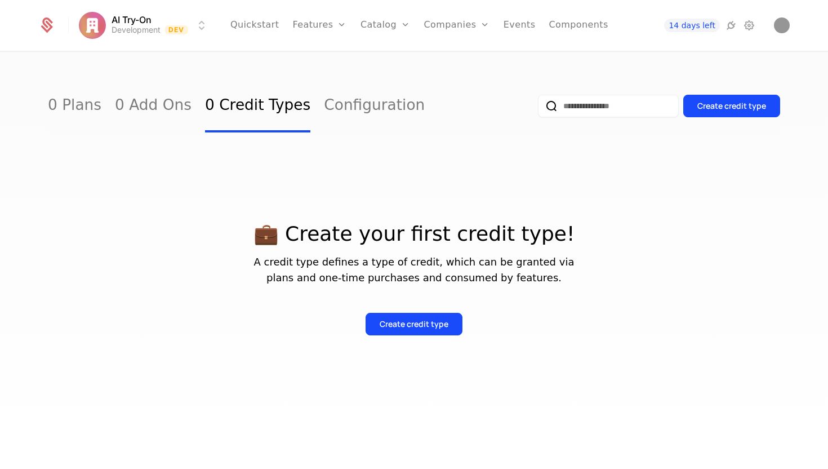
click at [331, 101] on link "Configuration" at bounding box center [374, 105] width 101 height 53
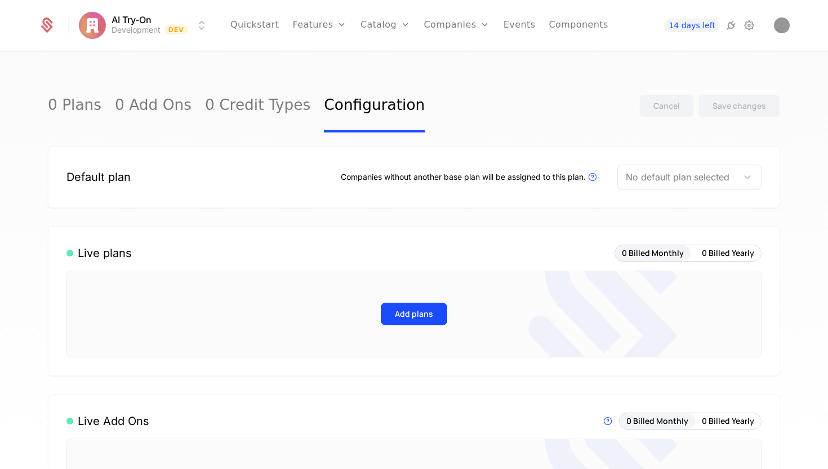
click at [700, 29] on span "14 days left" at bounding box center [691, 26] width 55 height 14
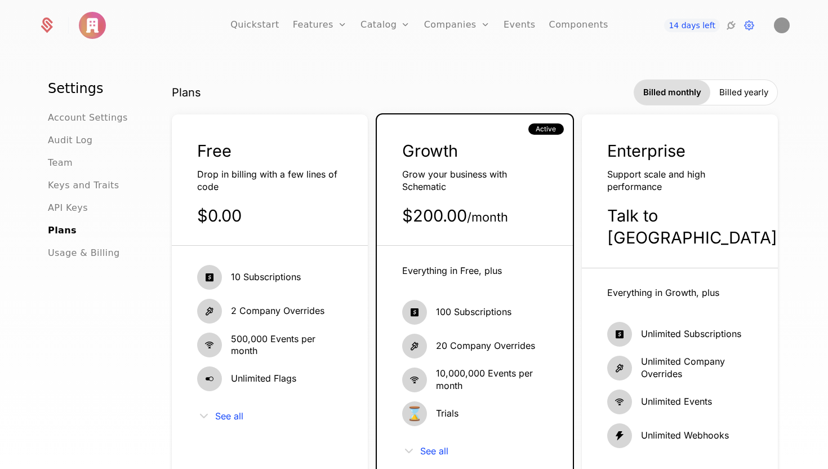
click at [722, 25] on div "14 days left" at bounding box center [693, 26] width 126 height 14
click at [727, 26] on icon at bounding box center [731, 26] width 14 height 14
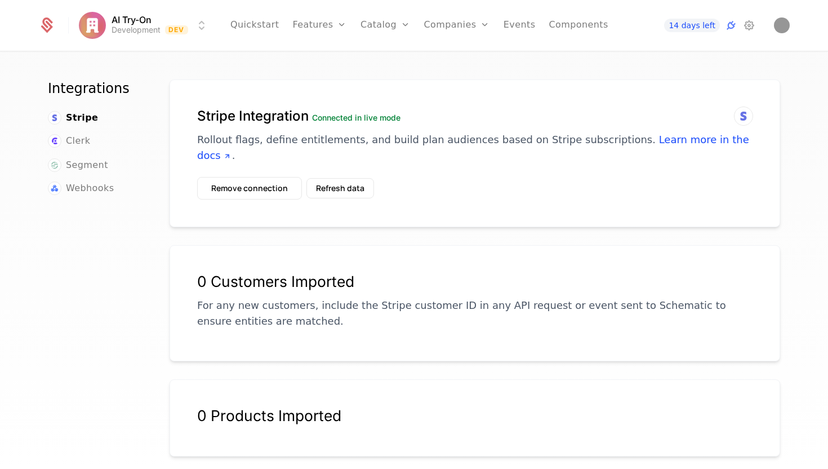
click at [695, 29] on span "14 days left" at bounding box center [691, 26] width 55 height 14
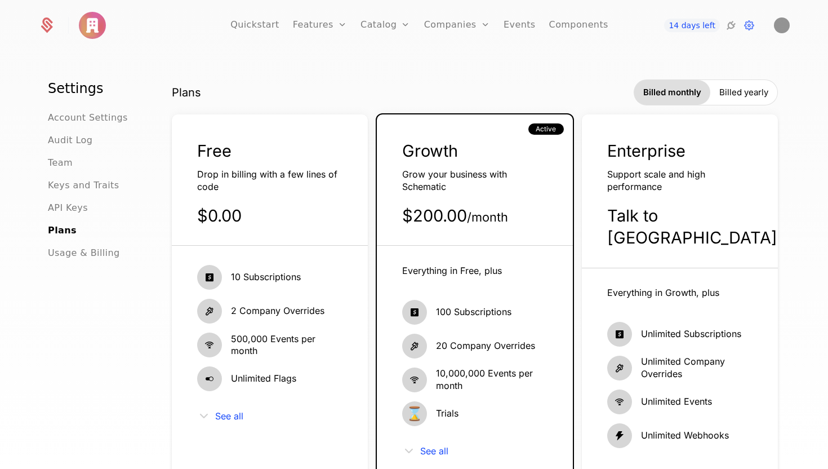
click at [272, 165] on div "Free Drop in billing with a few lines of code $0.00" at bounding box center [270, 193] width 196 height 106
